Goal: Task Accomplishment & Management: Complete application form

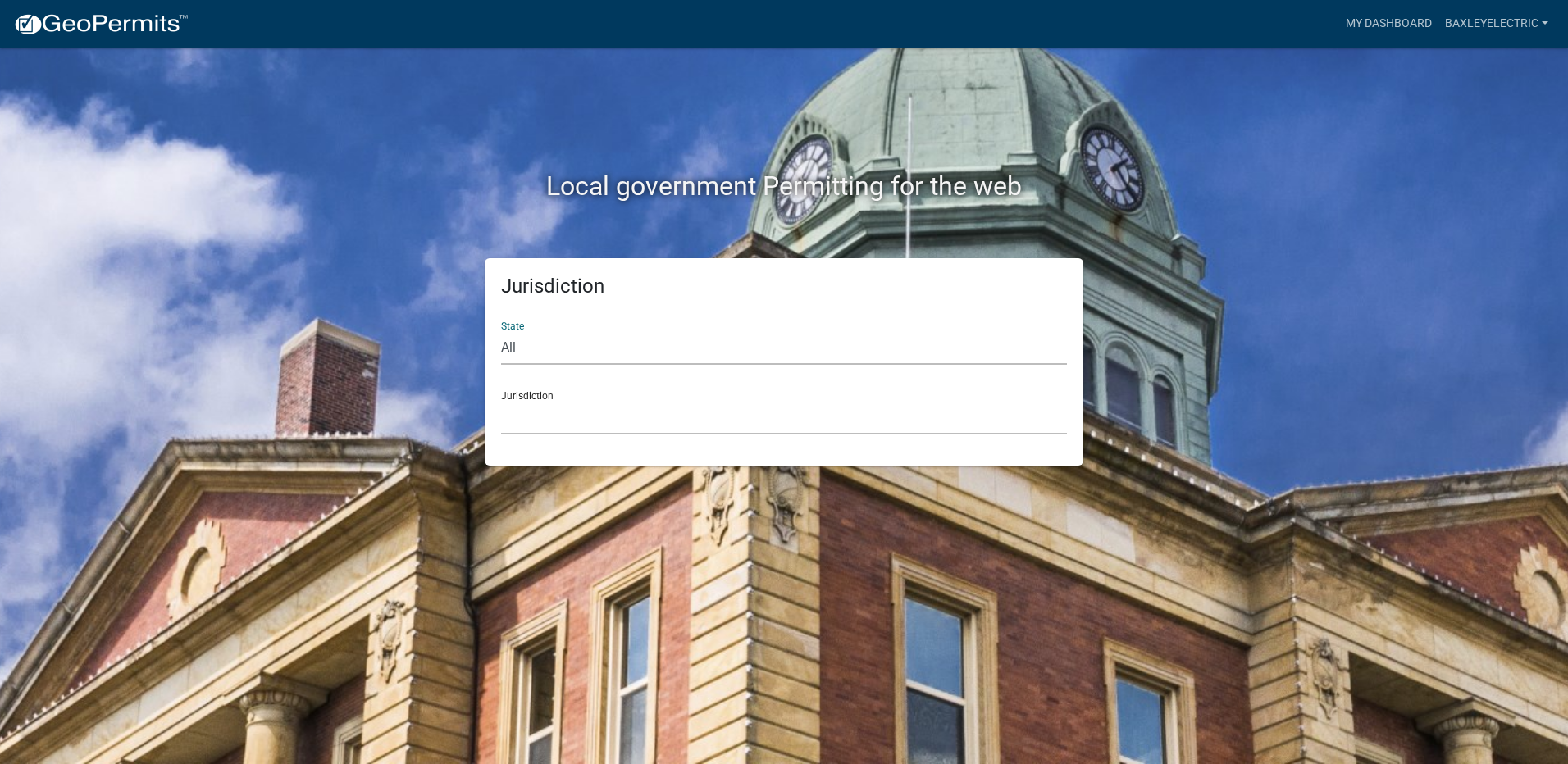
click at [565, 340] on select "All Colorado Georgia Indiana Iowa Kansas Minnesota Ohio South Carolina Wisconsin" at bounding box center [783, 348] width 566 height 34
select select "[US_STATE]"
click at [501, 331] on select "All Colorado Georgia Indiana Iowa Kansas Minnesota Ohio South Carolina Wisconsin" at bounding box center [783, 348] width 566 height 34
click at [553, 418] on select "Cook County, Georgia Crawford County, Georgia Gilmer County, Georgia Haralson C…" at bounding box center [783, 417] width 566 height 34
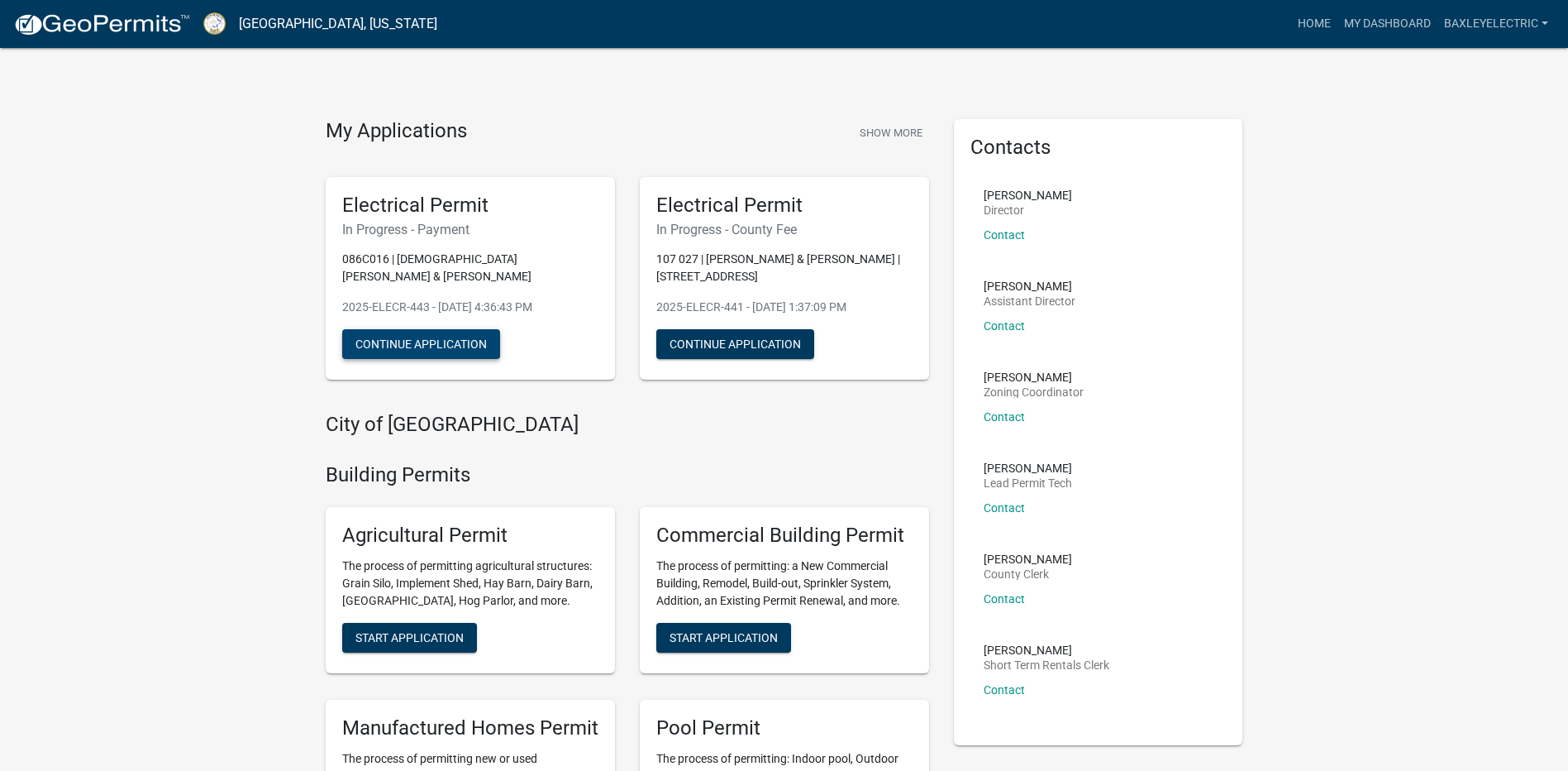
click at [414, 331] on button "Continue Application" at bounding box center [421, 344] width 158 height 30
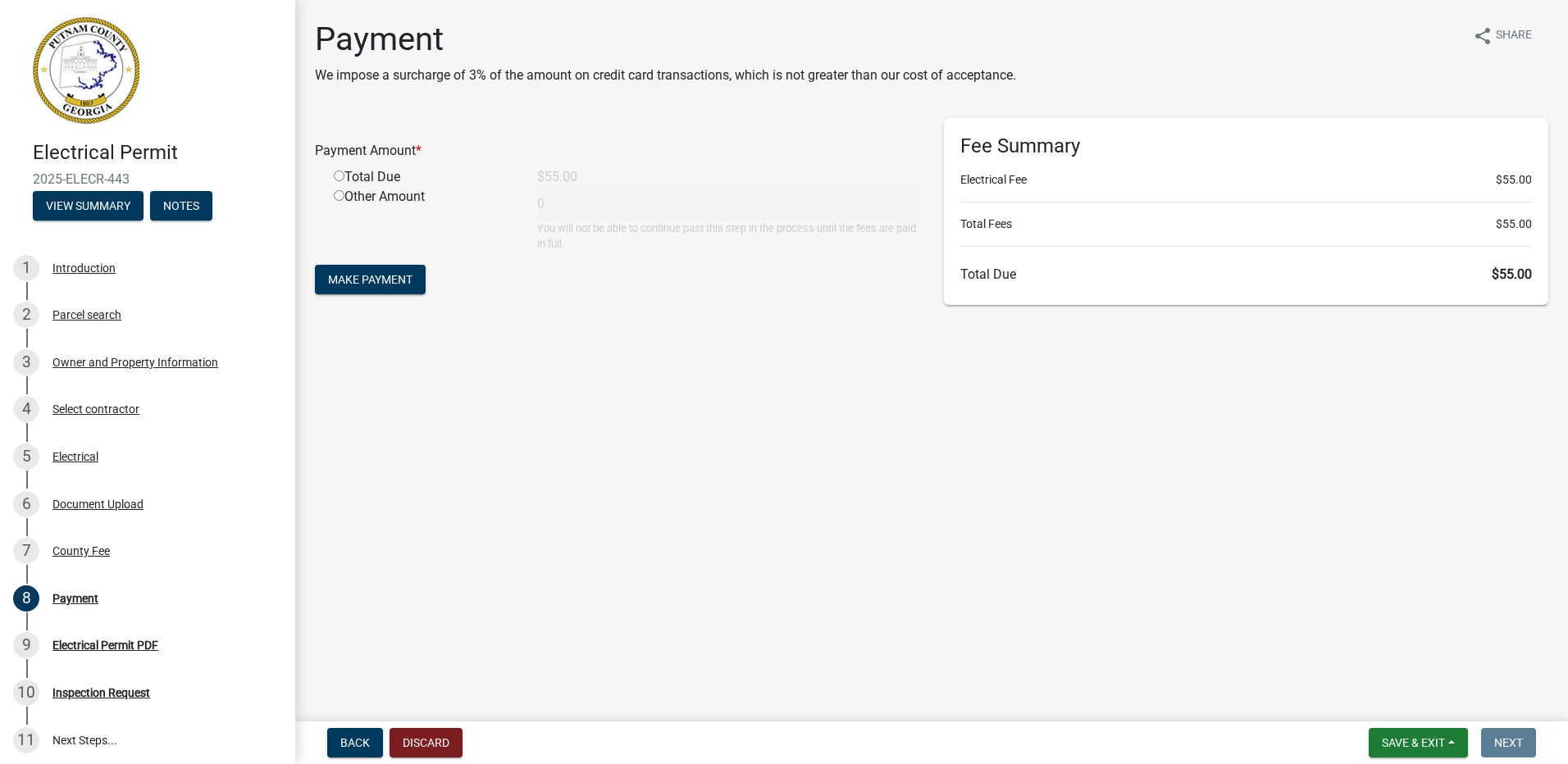
click at [339, 176] on input "radio" at bounding box center [339, 175] width 11 height 11
radio input "true"
type input "55"
click at [342, 284] on span "Make Payment" at bounding box center [370, 278] width 84 height 13
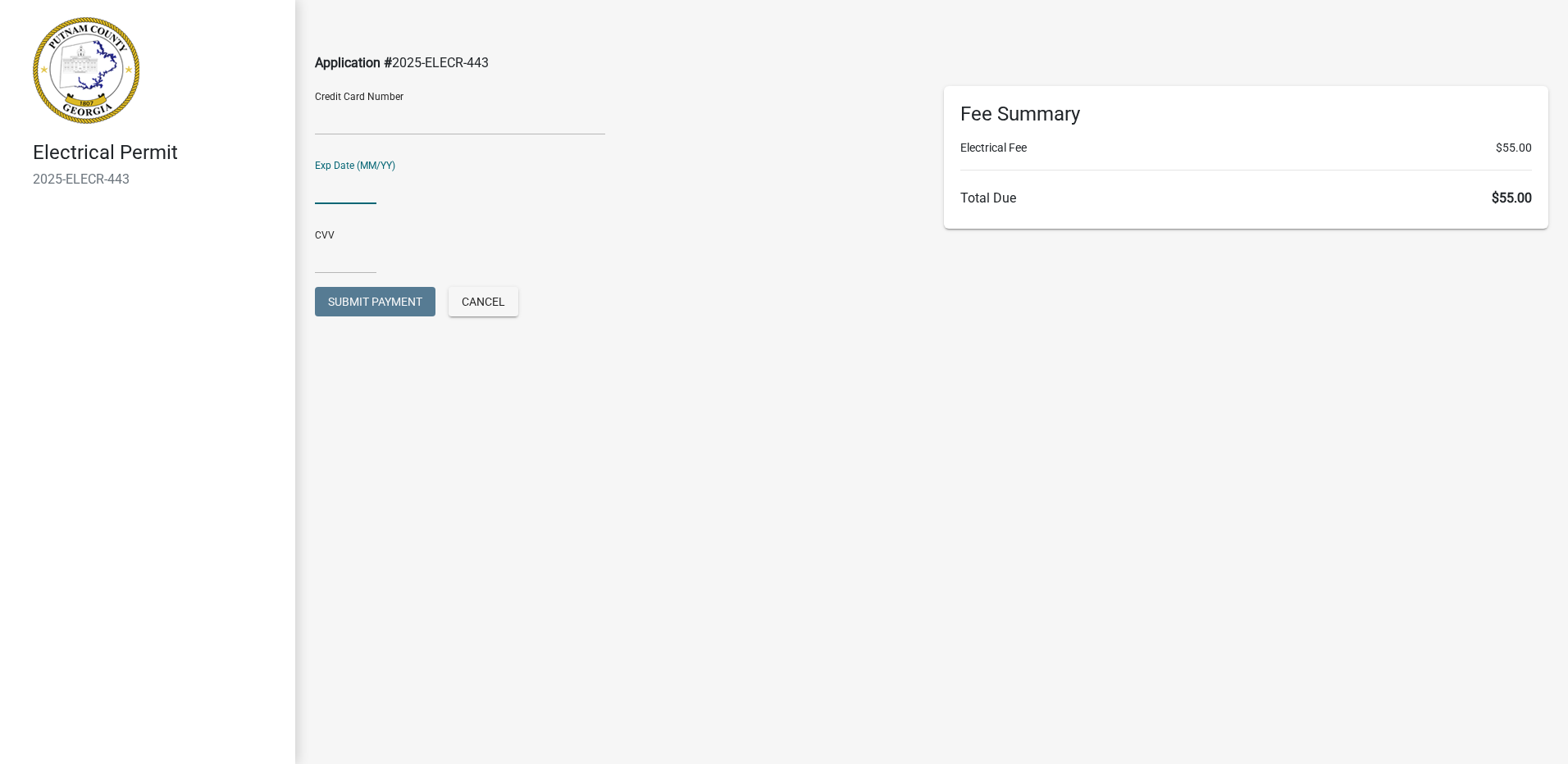
click at [358, 191] on input "text" at bounding box center [346, 187] width 61 height 34
type input "03/29"
click at [342, 258] on input "text" at bounding box center [346, 257] width 61 height 34
type input "826"
click at [348, 306] on span "Submit Payment" at bounding box center [375, 301] width 94 height 13
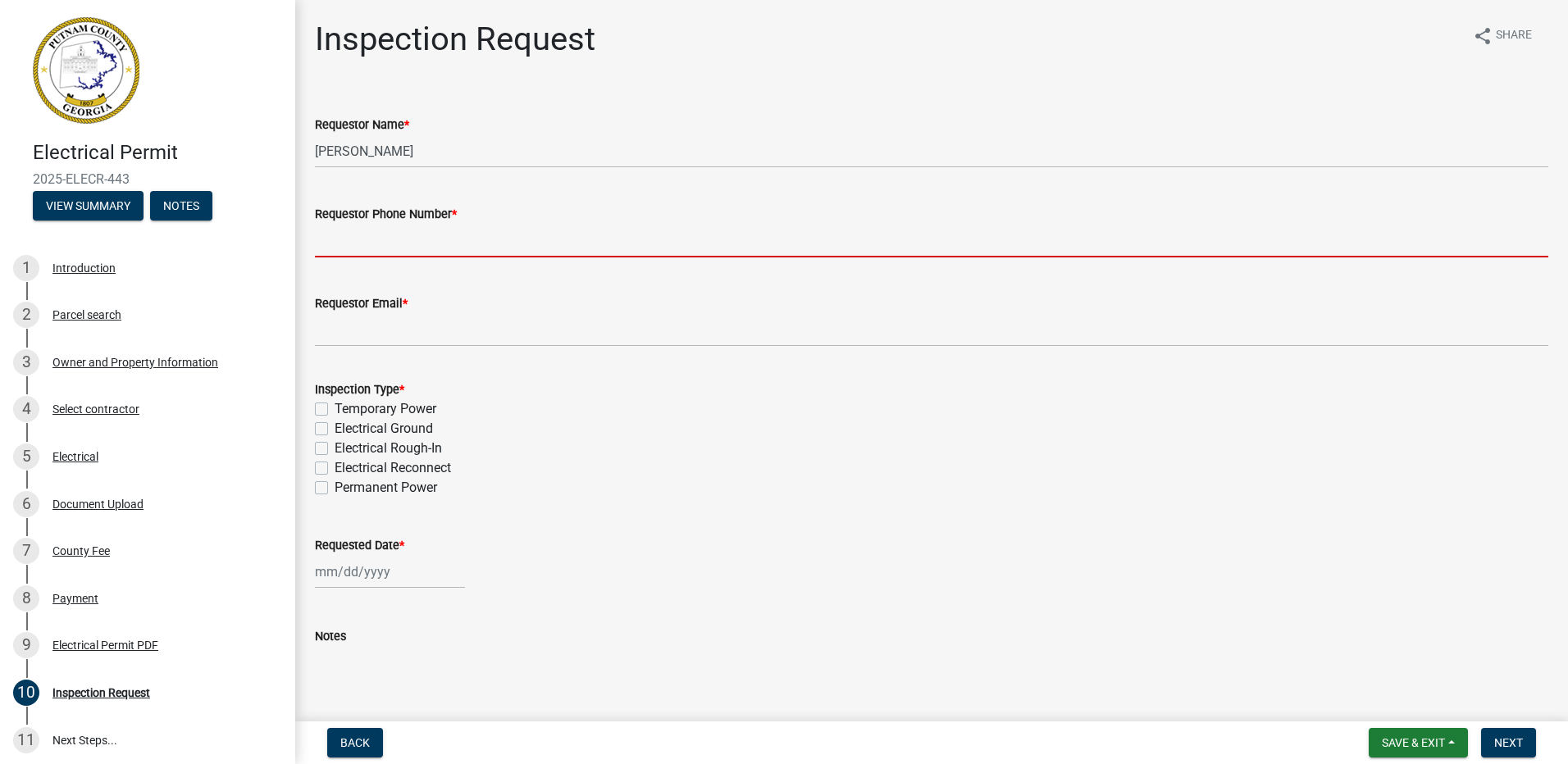
click at [400, 245] on input "Requestor Phone Number *" at bounding box center [932, 241] width 1233 height 34
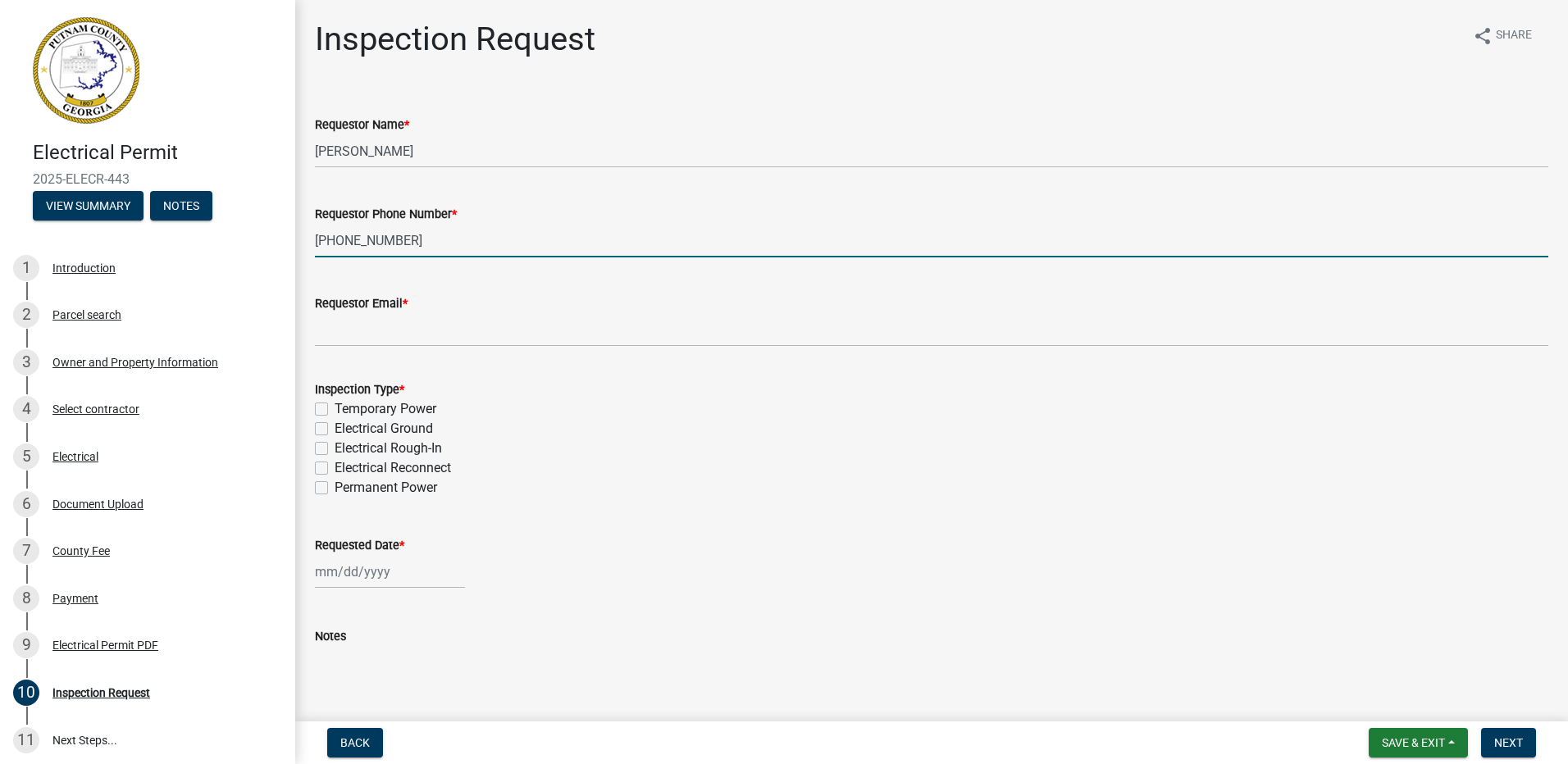
type input "[PHONE_NUMBER]"
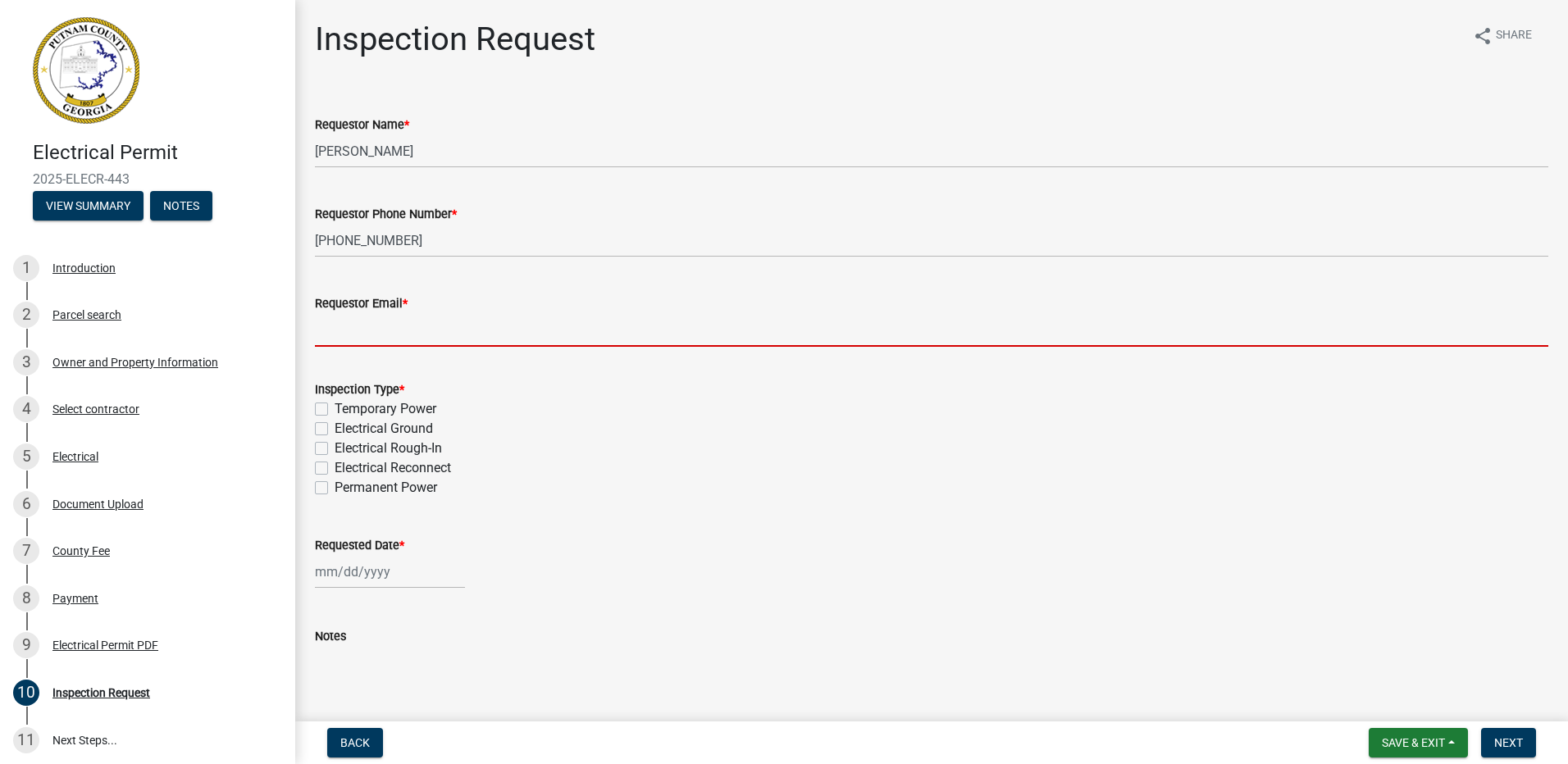
click at [382, 326] on input "Requestor Email *" at bounding box center [932, 330] width 1233 height 34
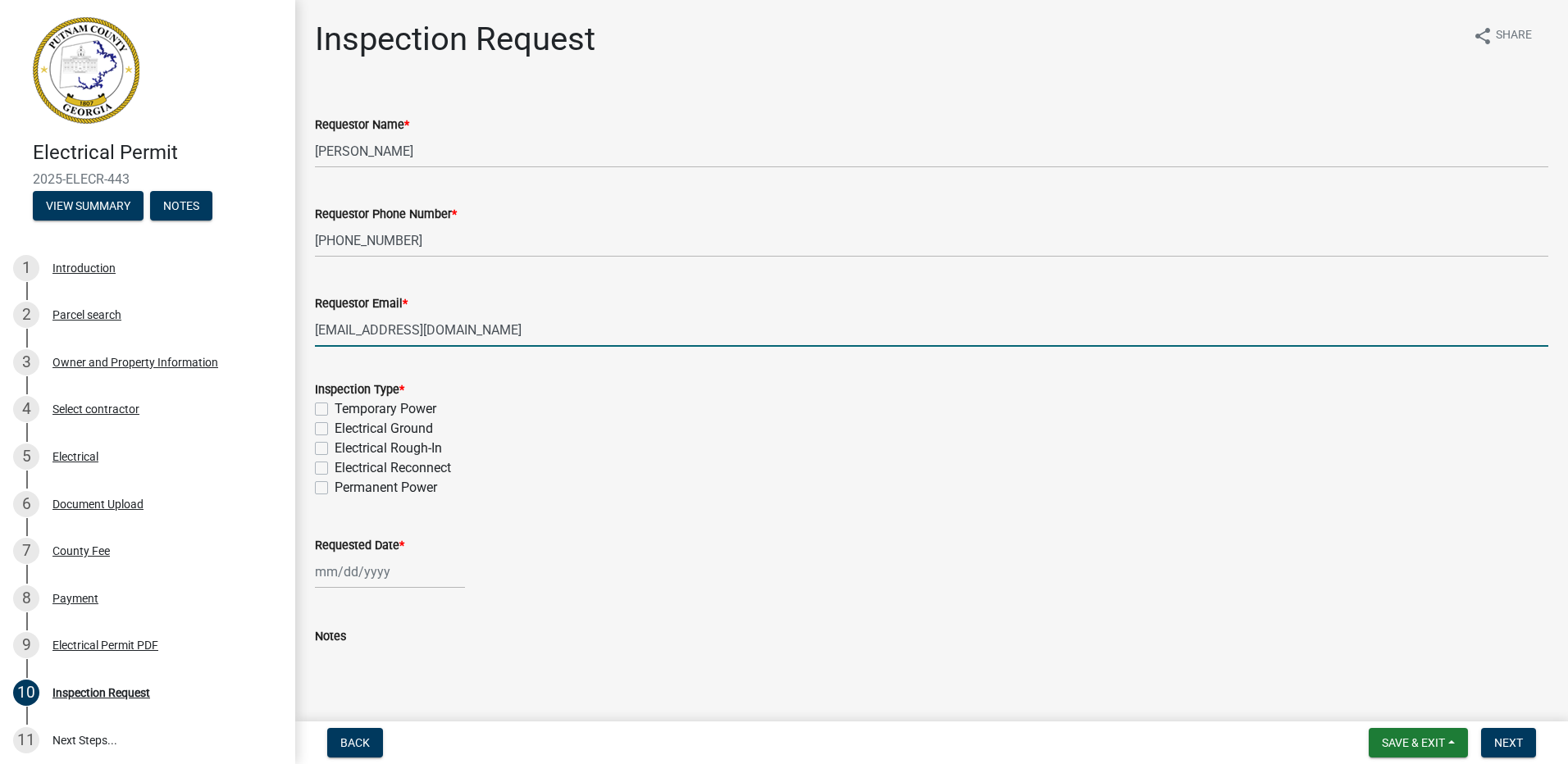
type input "[EMAIL_ADDRESS][DOMAIN_NAME]"
select select "8"
select select "2025"
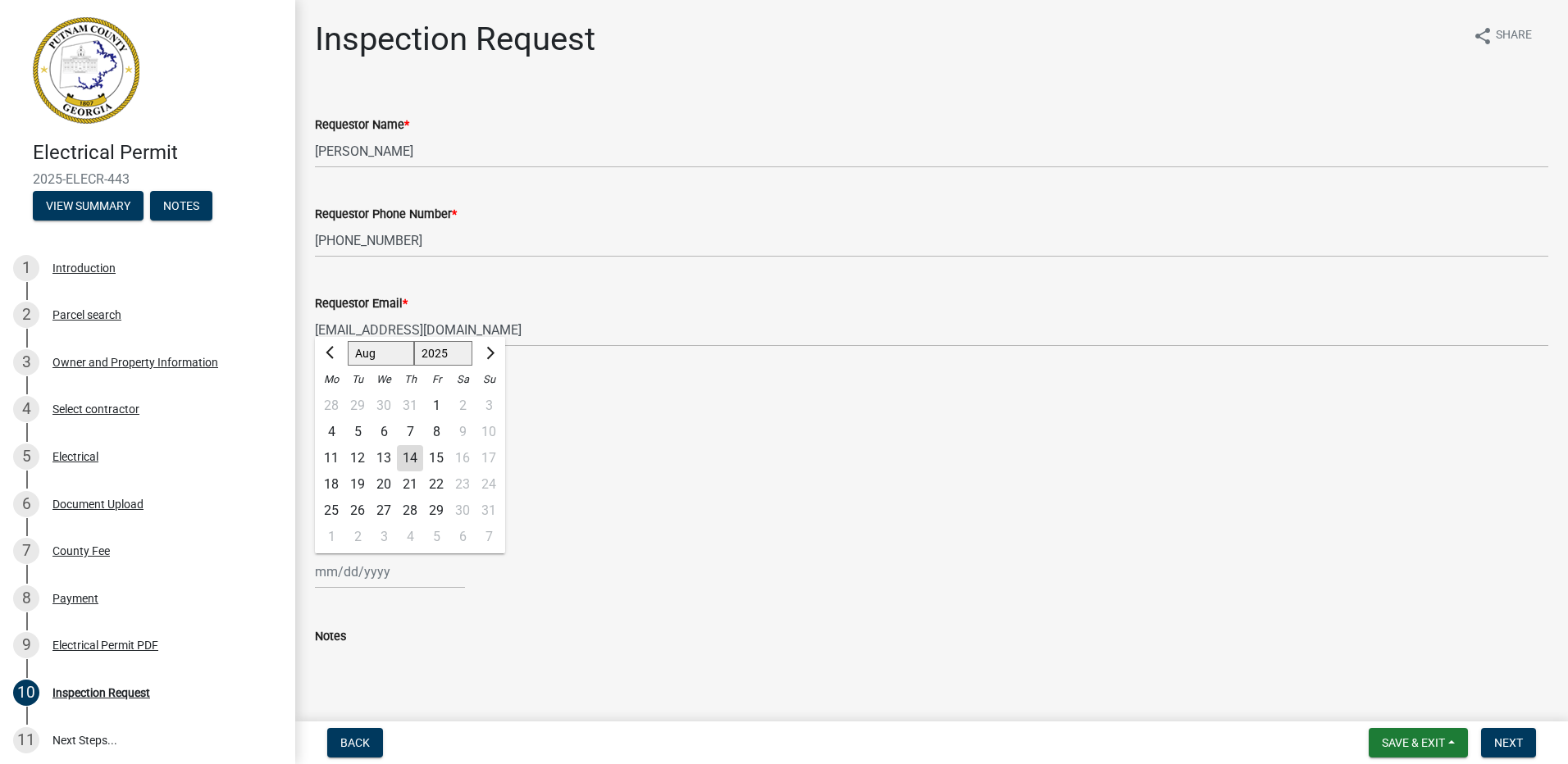
click at [336, 579] on input "Requested Date *" at bounding box center [390, 572] width 150 height 34
click at [434, 454] on div "15" at bounding box center [436, 458] width 26 height 26
type input "[DATE]"
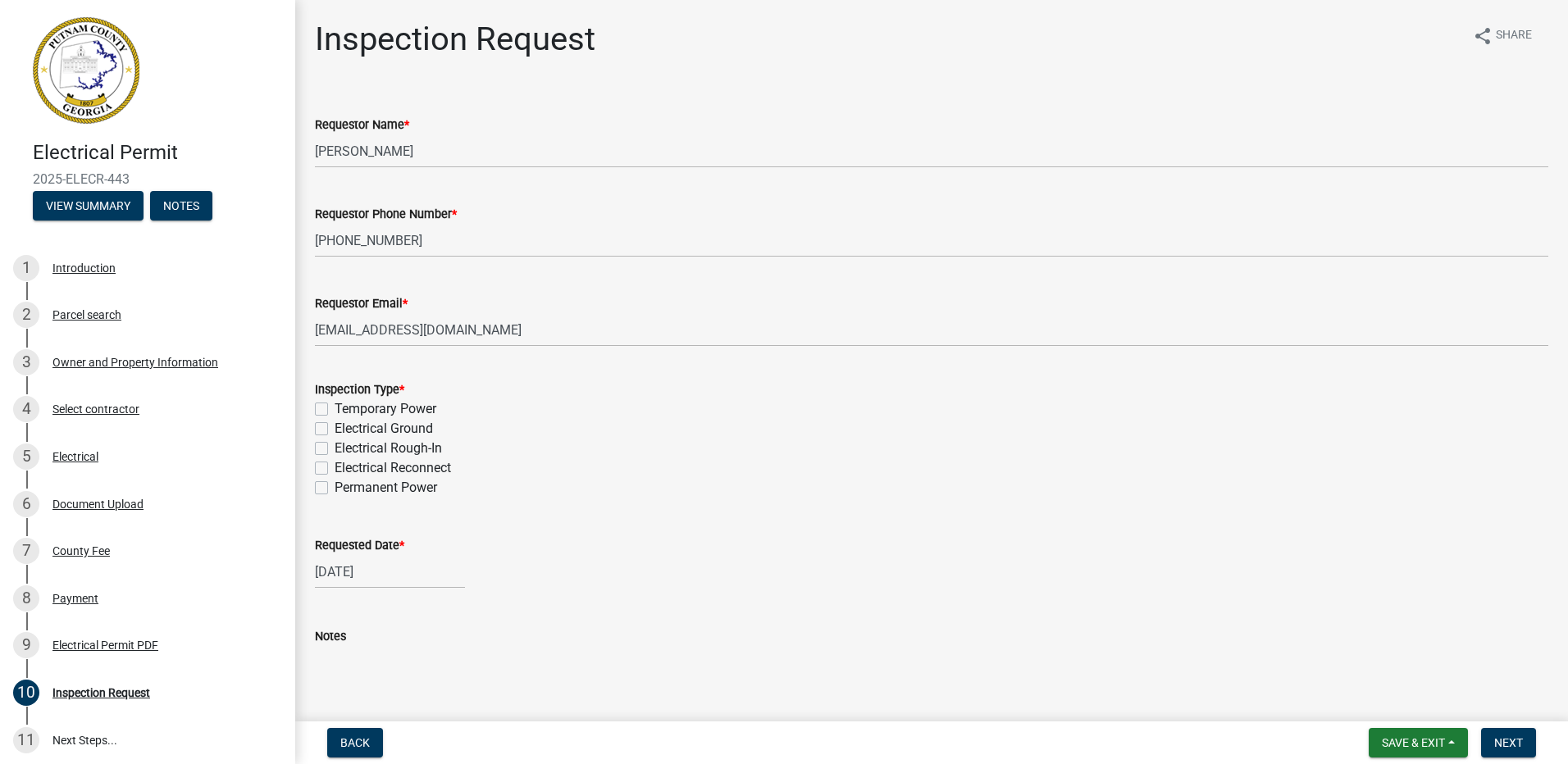
click at [334, 491] on label "Permanent Power" at bounding box center [385, 488] width 102 height 20
click at [334, 489] on input "Permanent Power" at bounding box center [339, 483] width 11 height 11
checkbox input "true"
checkbox input "false"
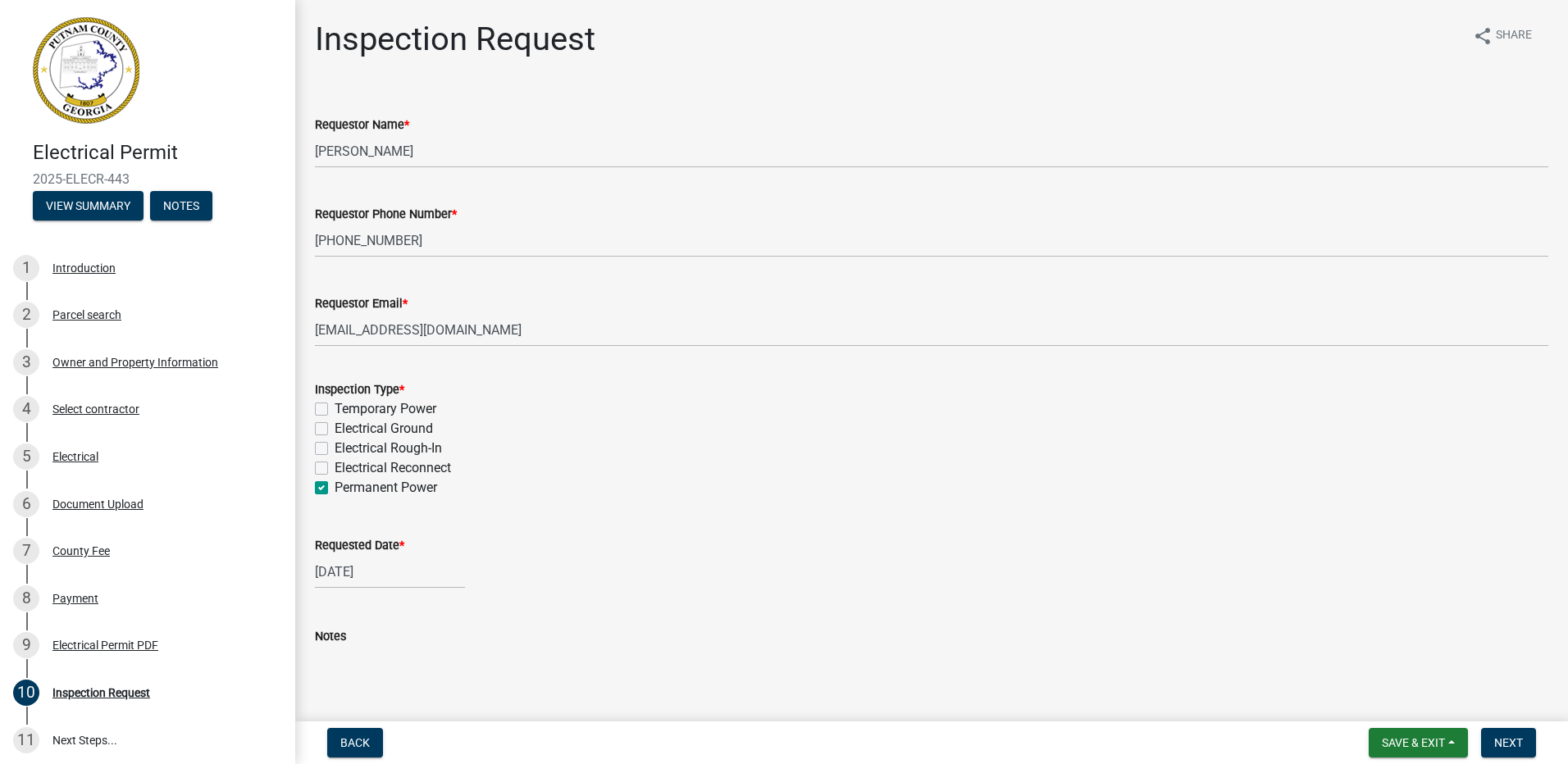
checkbox input "false"
checkbox input "true"
click at [1492, 737] on button "Next" at bounding box center [1508, 743] width 55 height 30
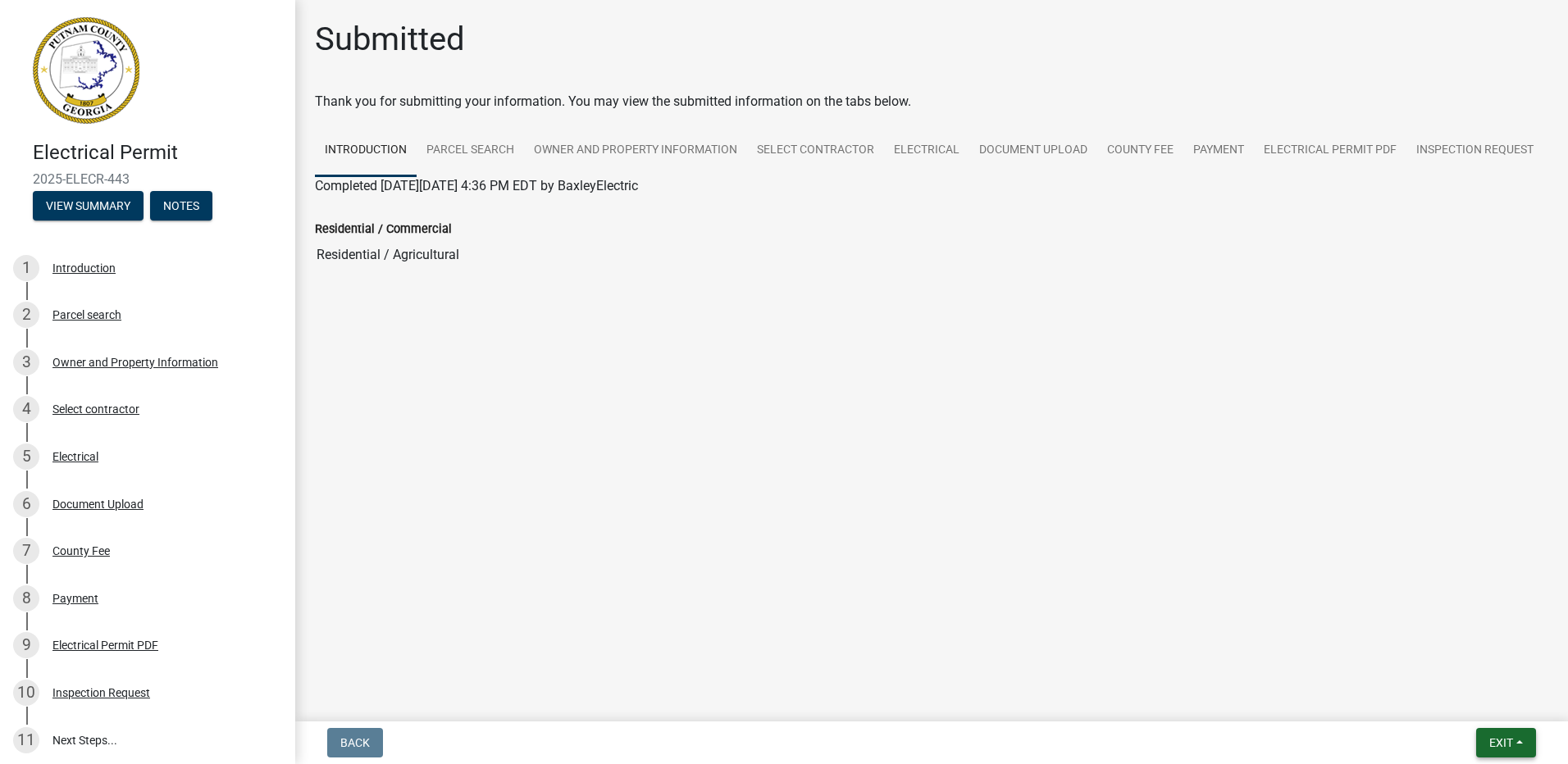
click at [1524, 742] on button "Exit" at bounding box center [1506, 743] width 59 height 30
click at [1458, 704] on button "Save & Exit" at bounding box center [1470, 701] width 131 height 40
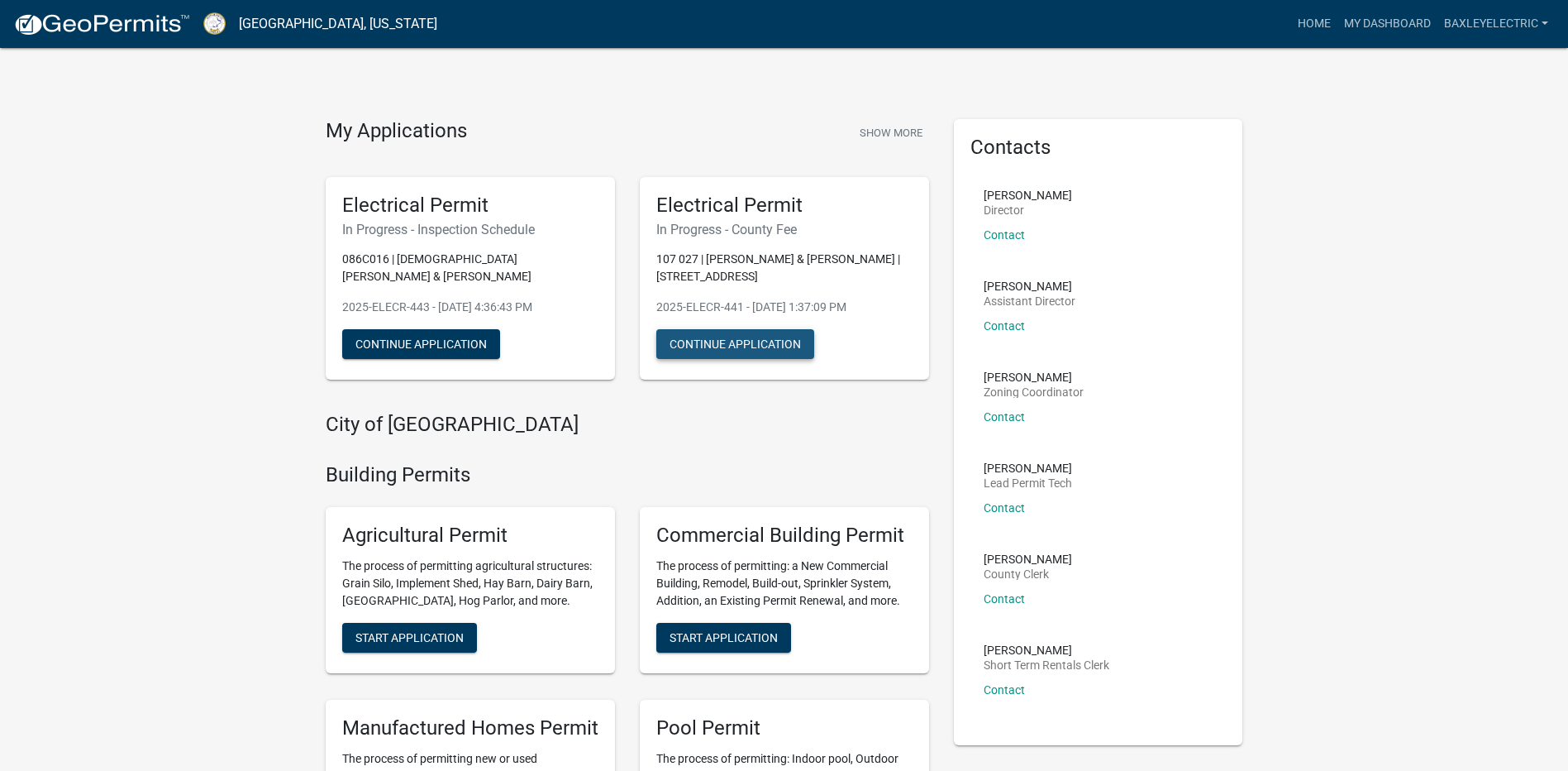
click at [703, 344] on button "Continue Application" at bounding box center [736, 344] width 158 height 30
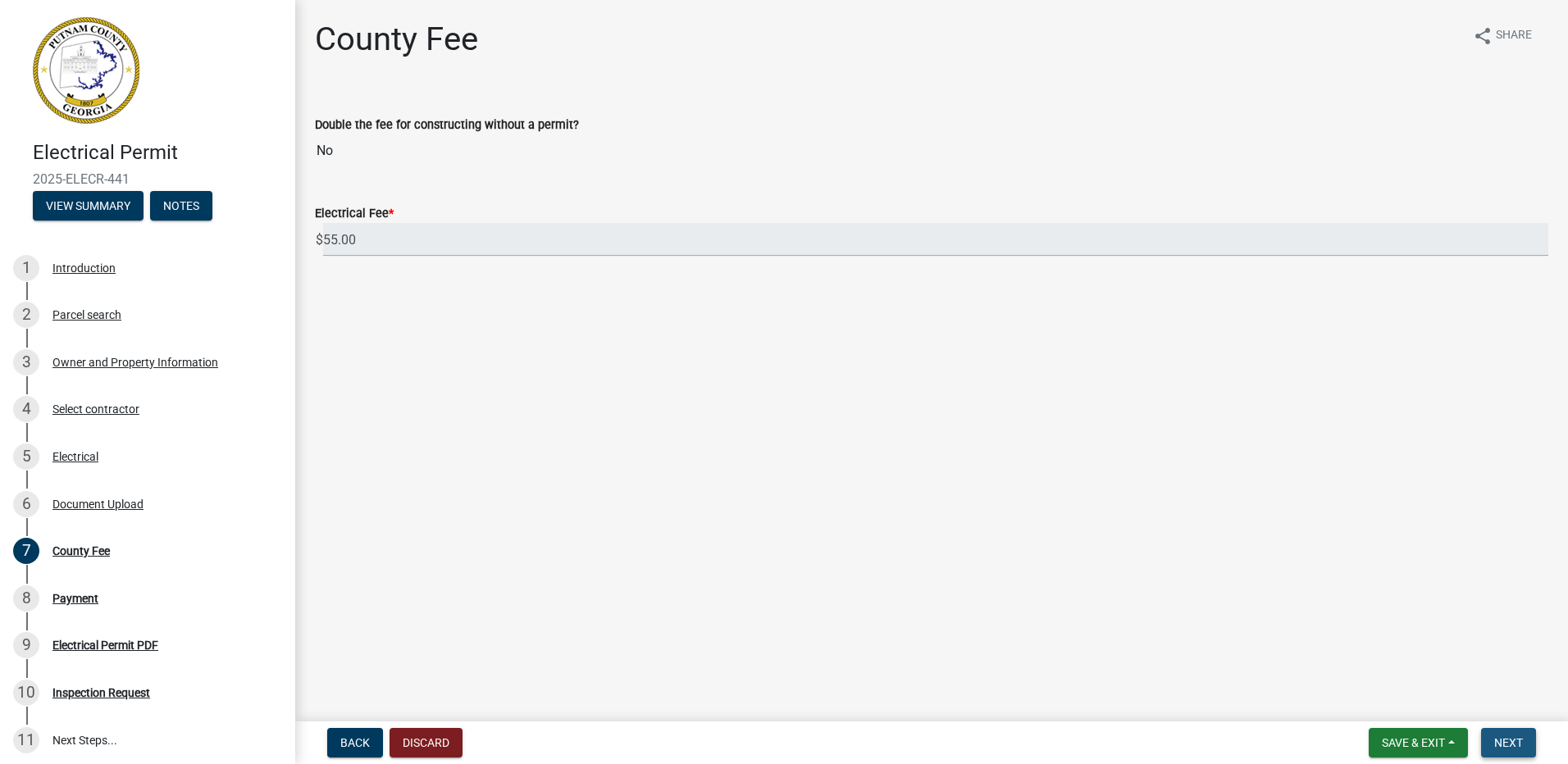
click at [1507, 747] on span "Next" at bounding box center [1508, 742] width 29 height 13
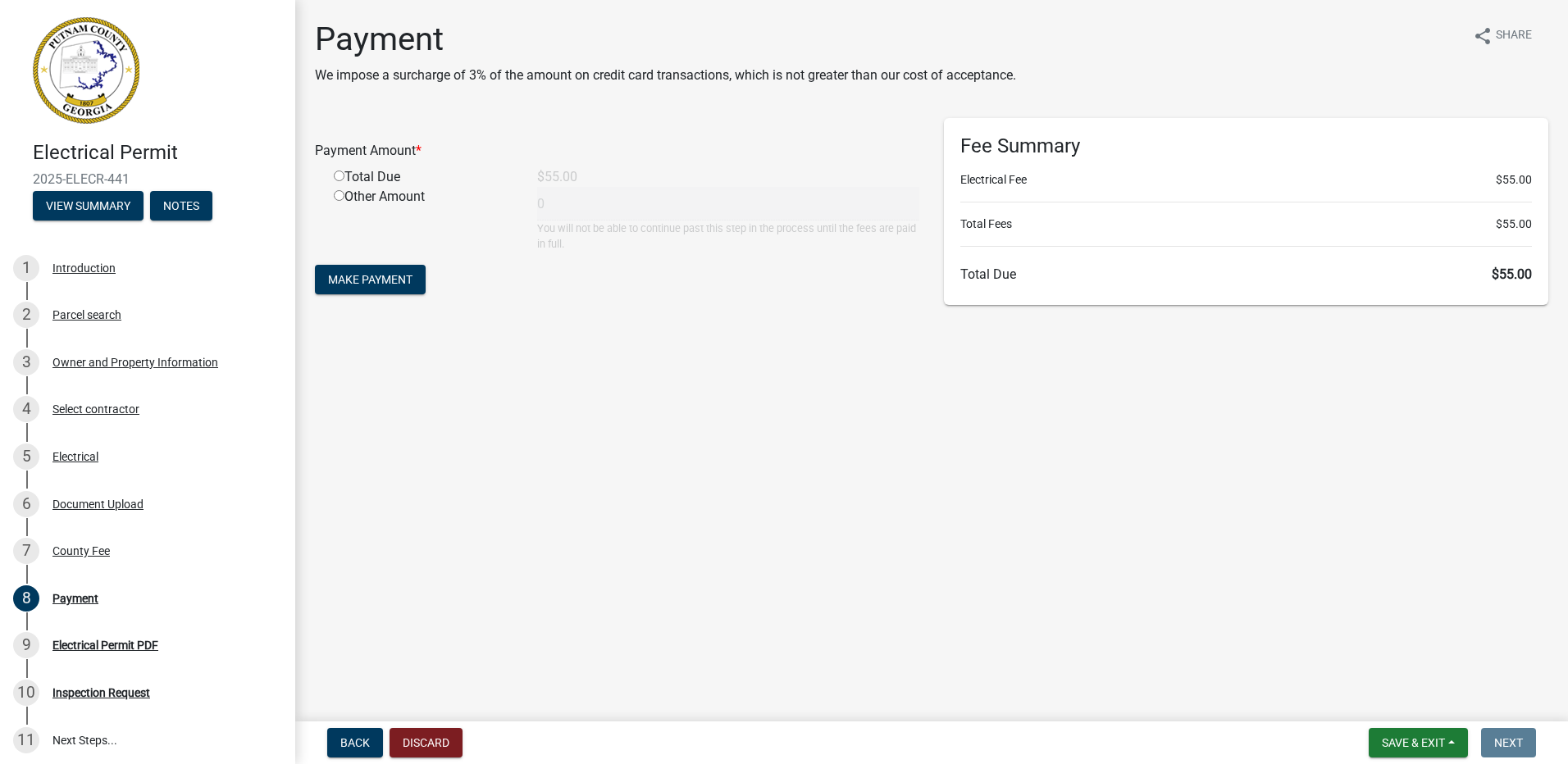
click at [334, 174] on input "radio" at bounding box center [339, 175] width 11 height 11
radio input "true"
type input "55"
click at [361, 288] on button "Make Payment" at bounding box center [371, 279] width 111 height 30
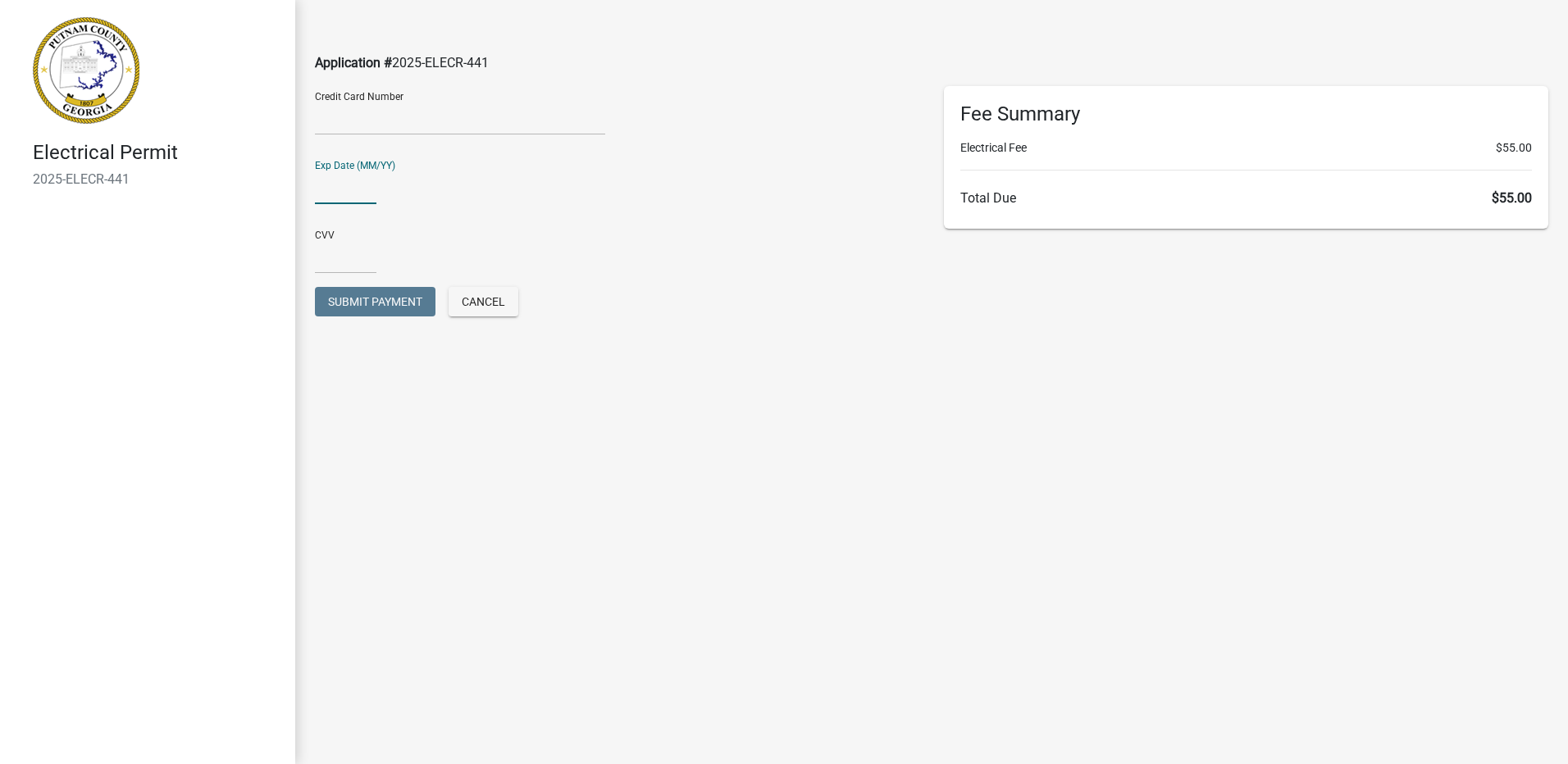
click at [345, 187] on input "text" at bounding box center [346, 187] width 61 height 34
type input "03/29"
click at [345, 252] on input "text" at bounding box center [346, 257] width 61 height 34
type input "826"
click at [363, 299] on span "Submit Payment" at bounding box center [375, 301] width 94 height 13
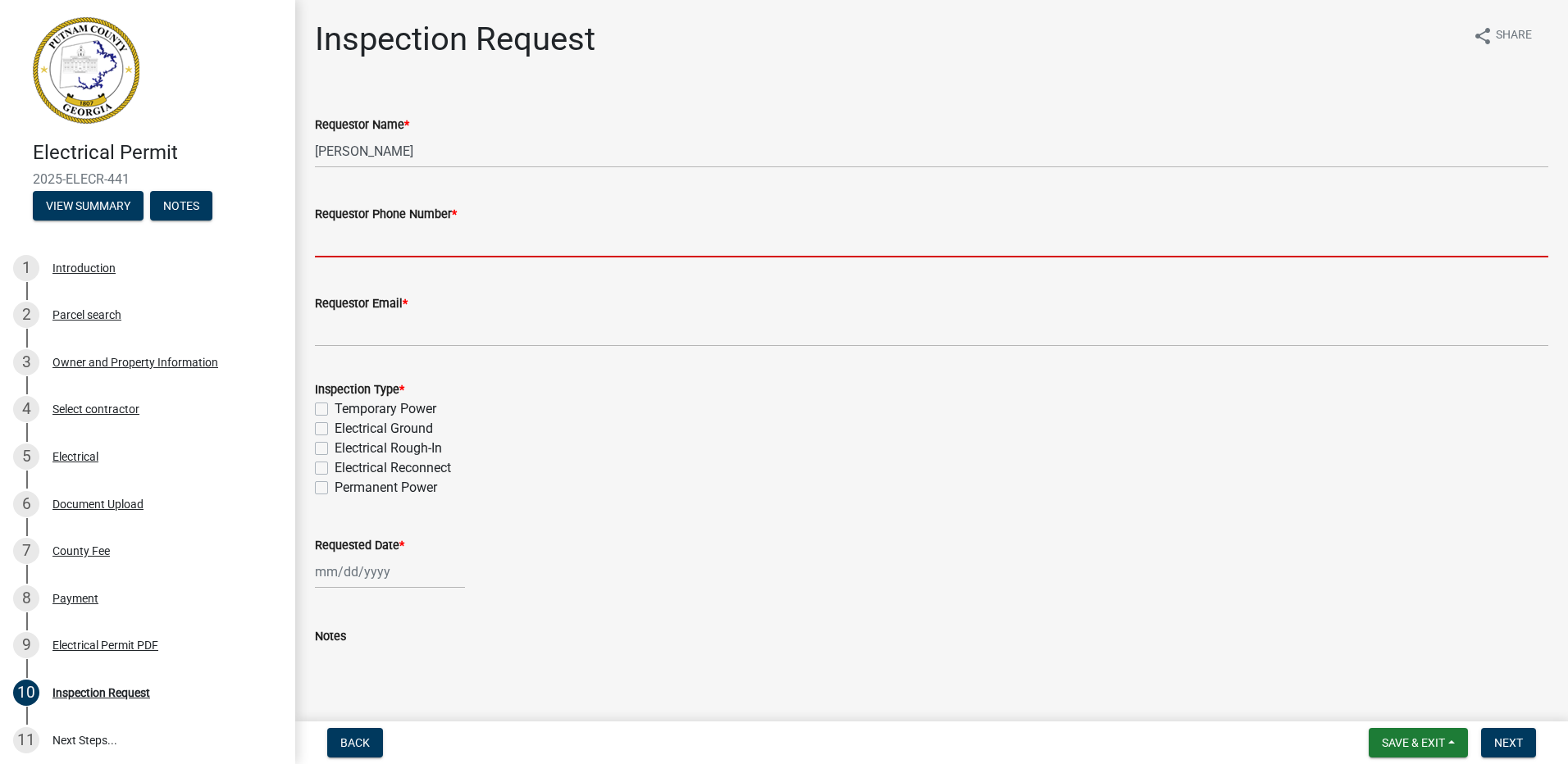
click at [346, 240] on input "Requestor Phone Number *" at bounding box center [932, 241] width 1233 height 34
type input "[PHONE_NUMBER]"
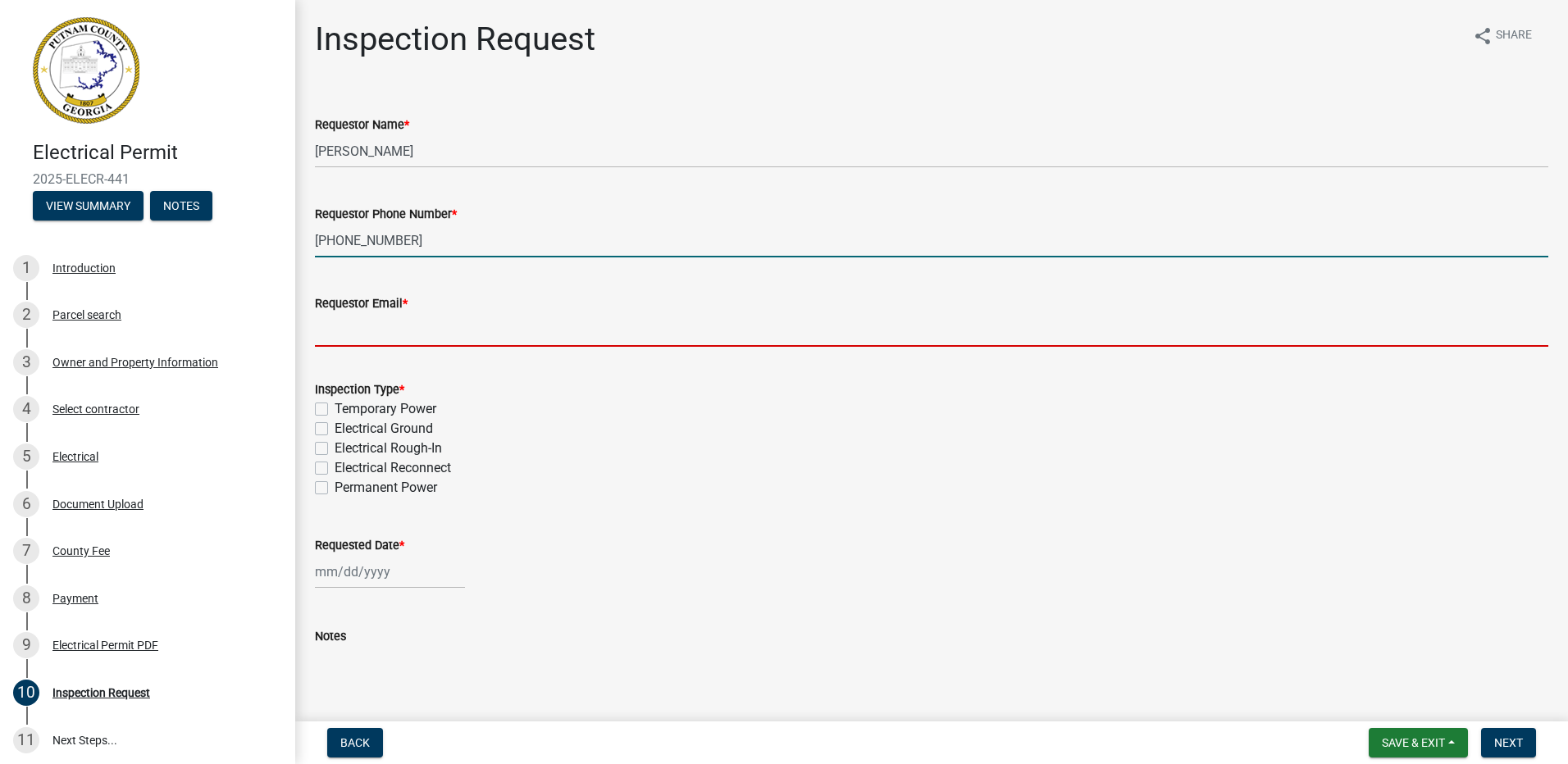
type input "[EMAIL_ADDRESS][DOMAIN_NAME]"
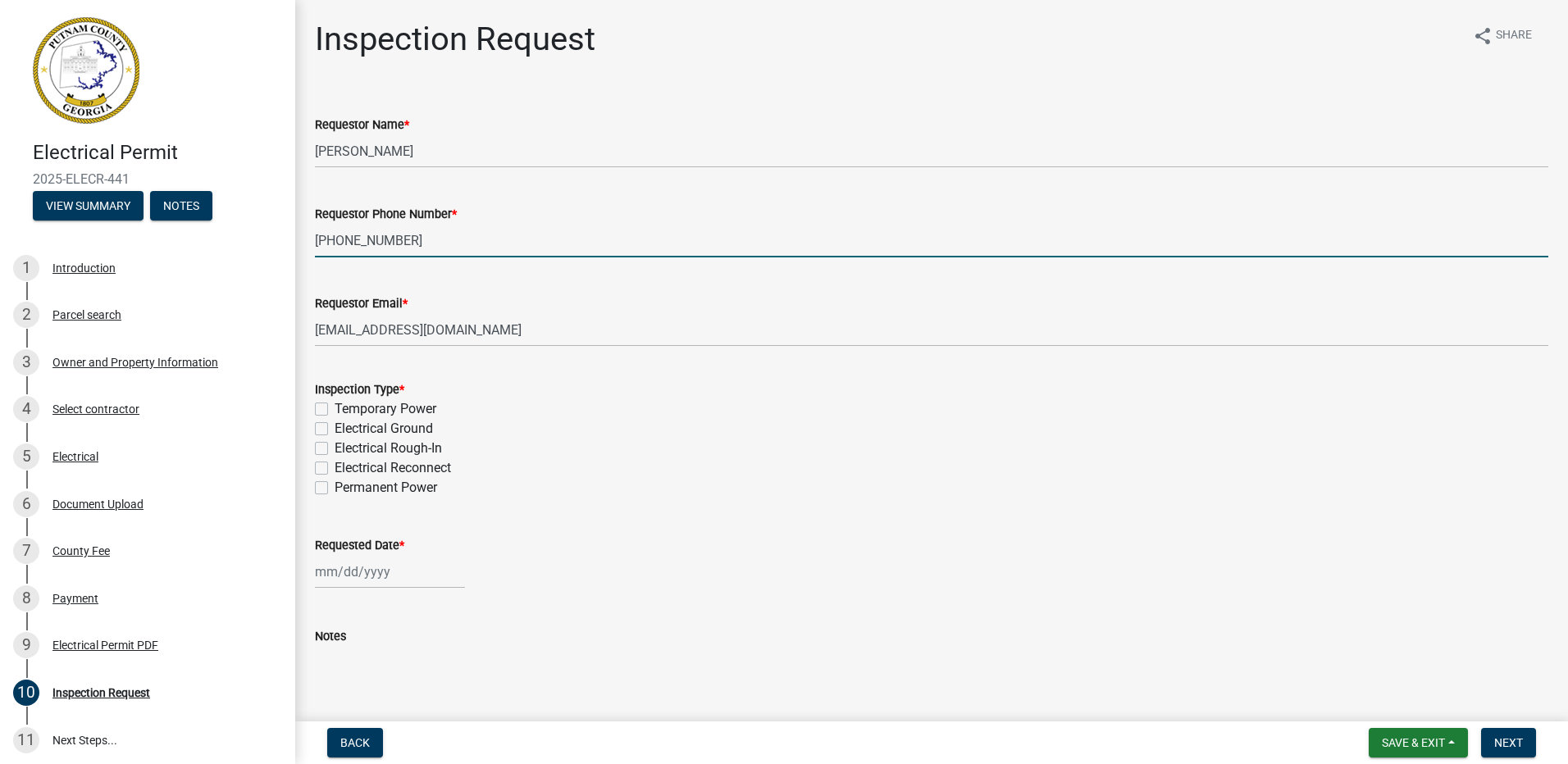
select select "8"
select select "2025"
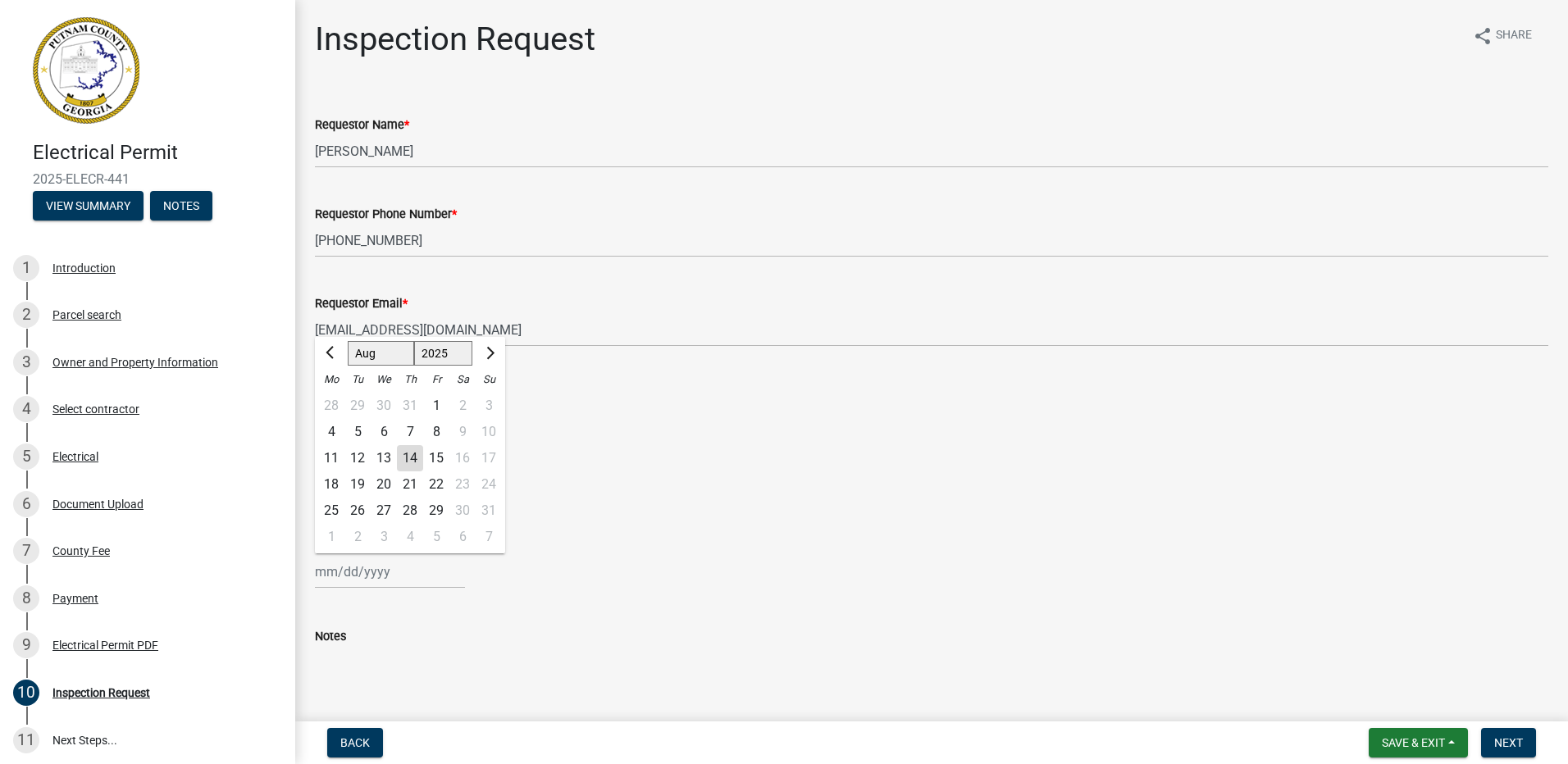
click at [433, 457] on div "15" at bounding box center [436, 458] width 26 height 26
type input "[DATE]"
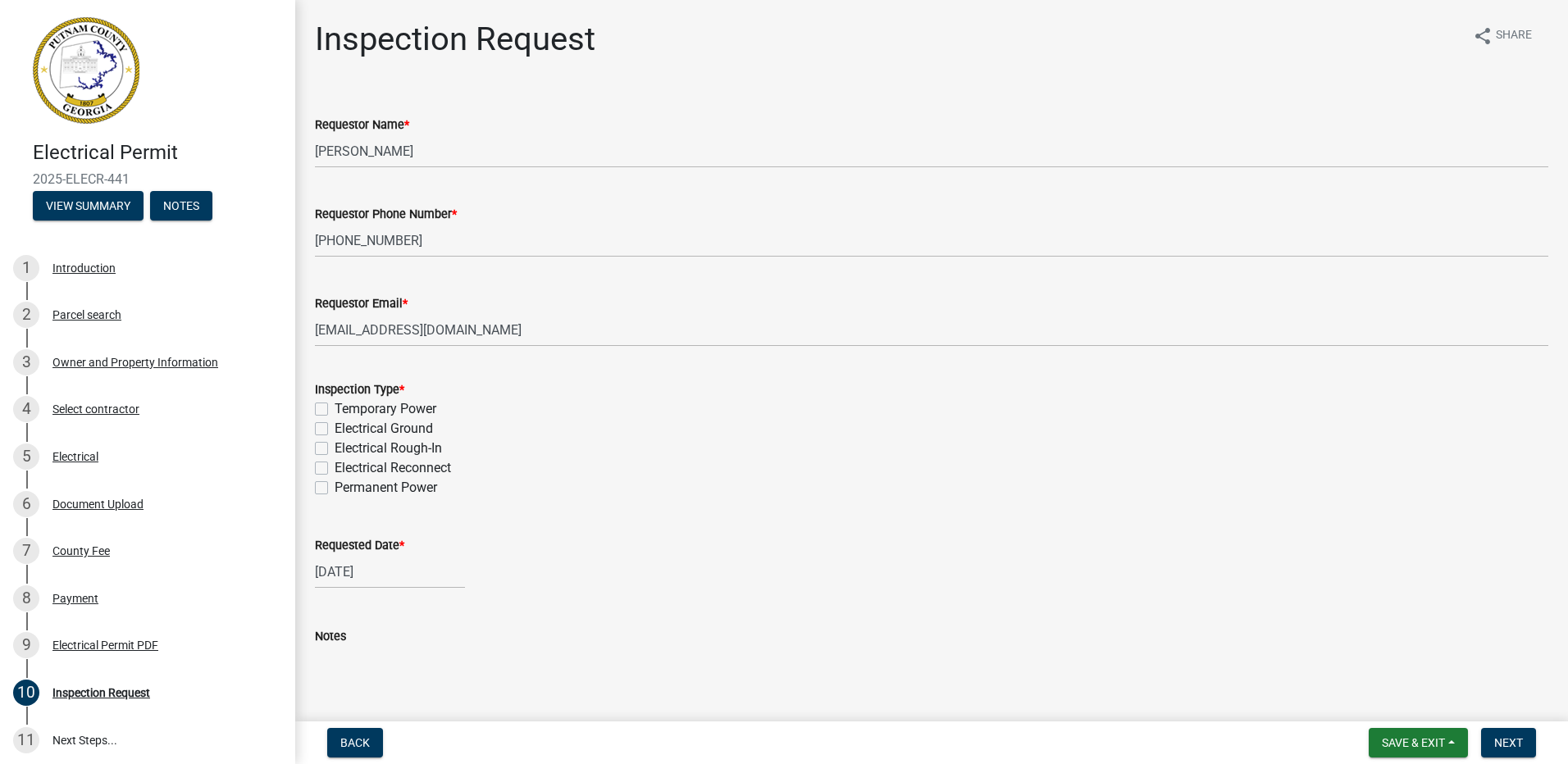
click at [334, 488] on label "Permanent Power" at bounding box center [385, 488] width 102 height 20
click at [334, 488] on input "Permanent Power" at bounding box center [339, 483] width 11 height 11
checkbox input "true"
checkbox input "false"
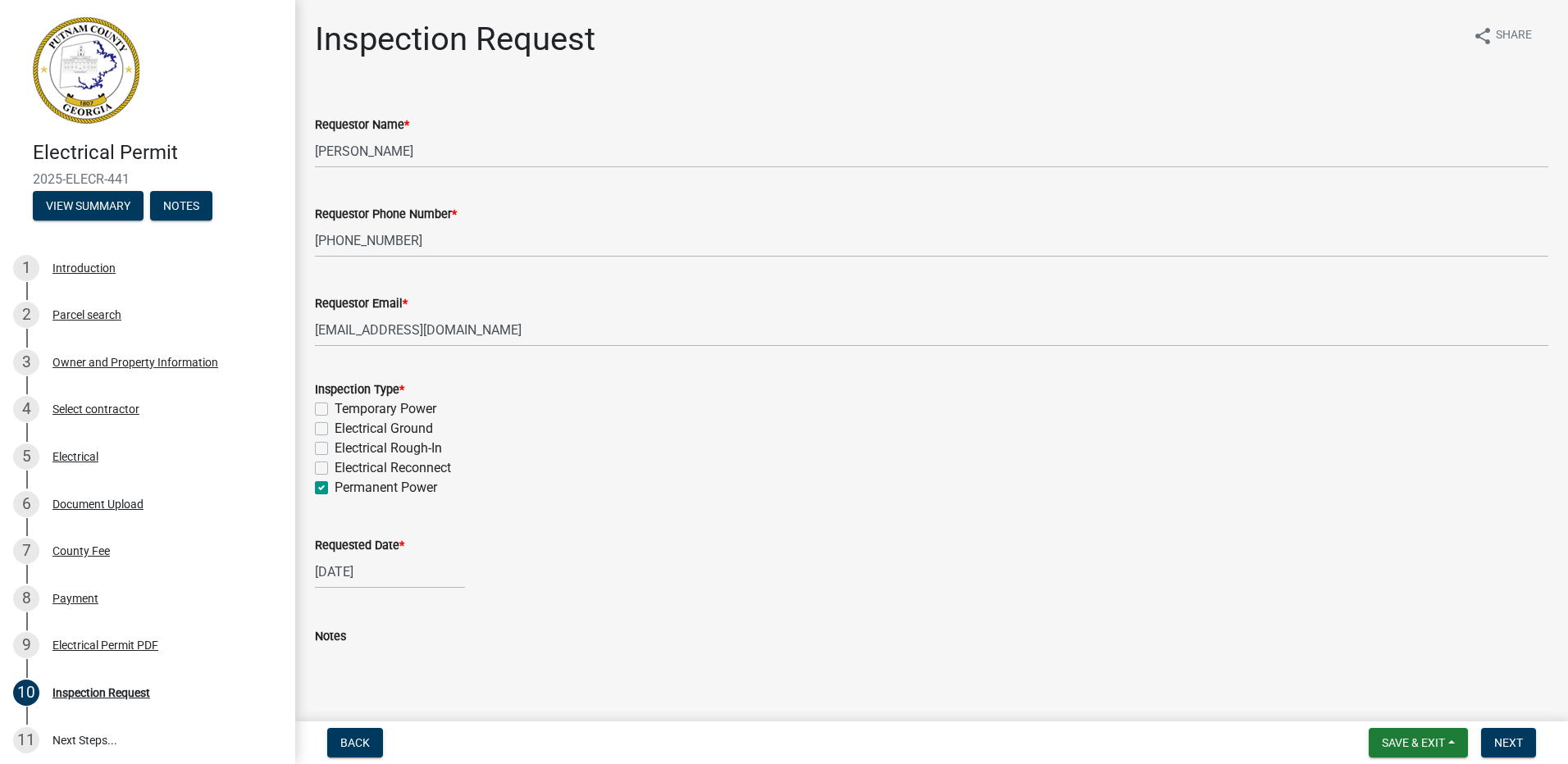
checkbox input "false"
checkbox input "true"
click at [1497, 738] on span "Next" at bounding box center [1508, 742] width 29 height 13
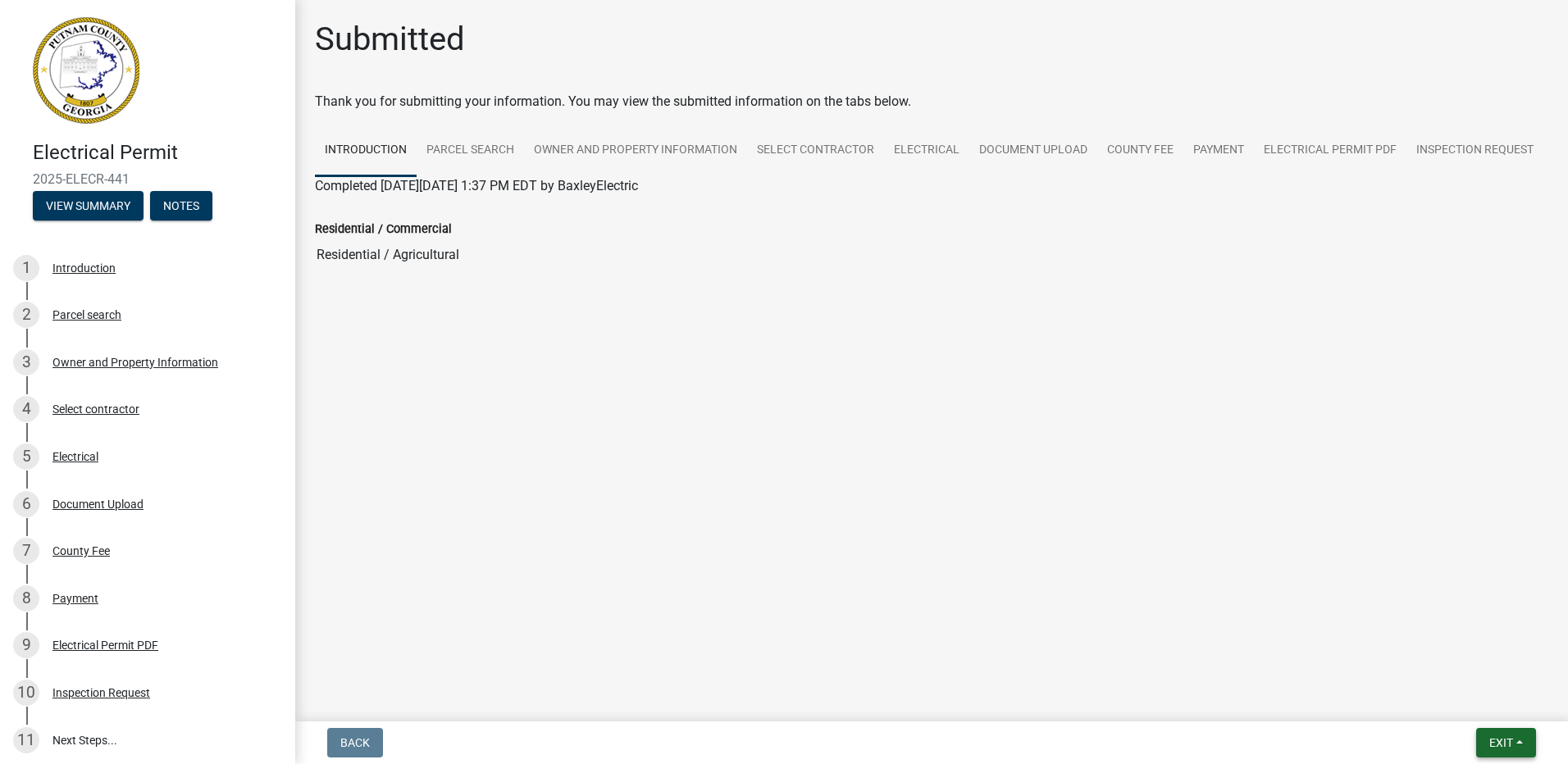
click at [1504, 746] on span "Exit" at bounding box center [1501, 742] width 24 height 13
click at [1476, 697] on button "Save & Exit" at bounding box center [1470, 701] width 131 height 40
